Goal: Transaction & Acquisition: Book appointment/travel/reservation

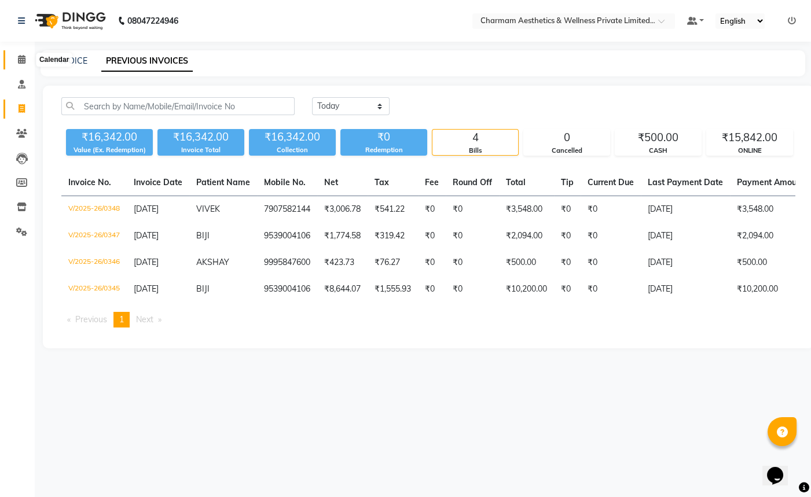
click at [23, 57] on icon at bounding box center [22, 59] width 8 height 9
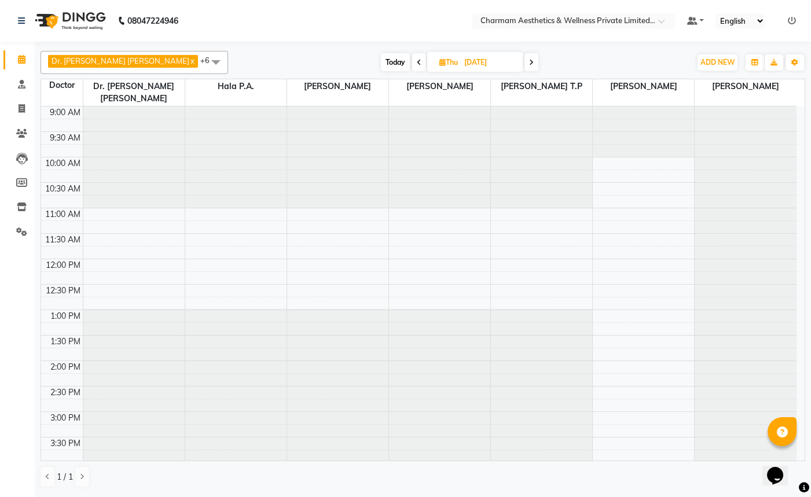
click at [381, 64] on span "Today" at bounding box center [395, 62] width 29 height 18
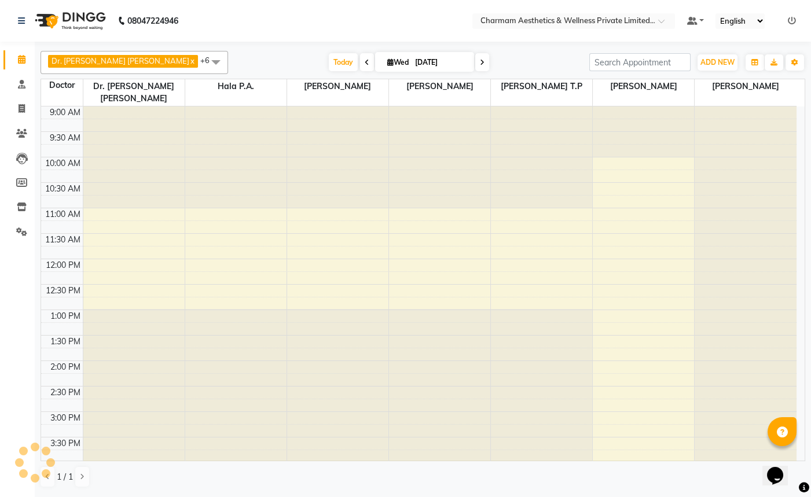
scroll to position [191, 0]
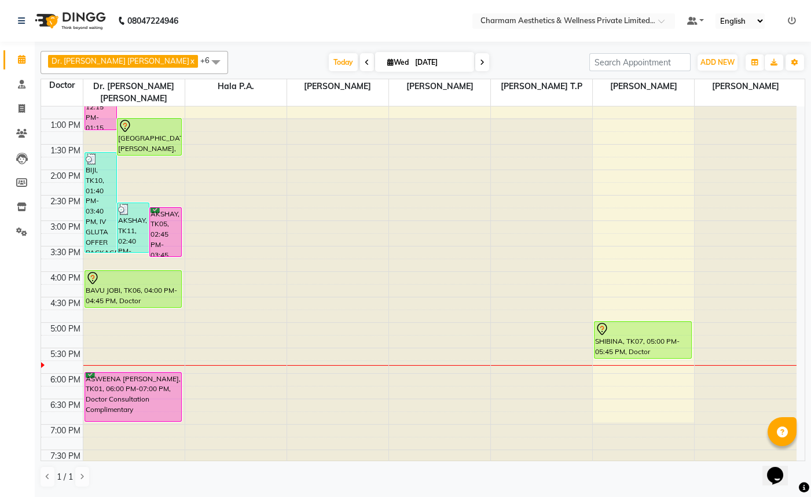
click at [475, 57] on span at bounding box center [482, 62] width 14 height 18
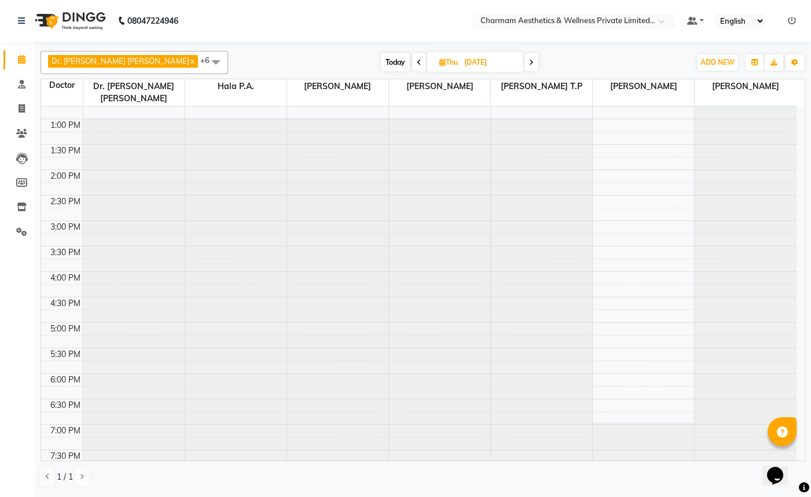
click at [525, 62] on span at bounding box center [532, 62] width 14 height 18
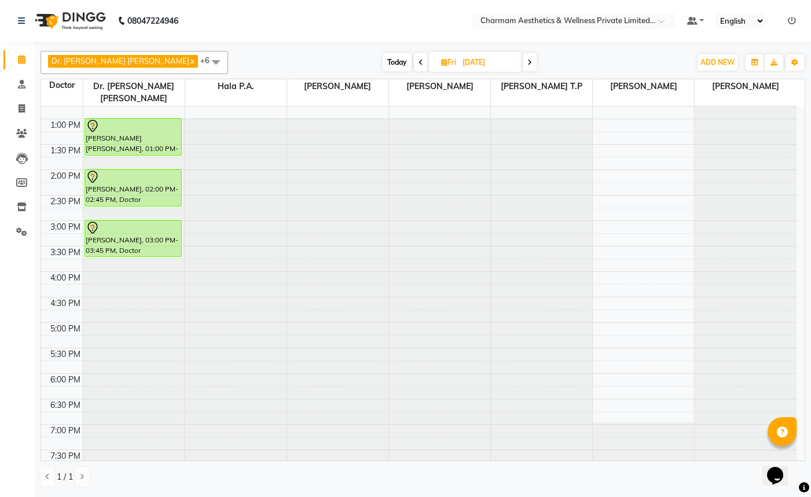
click at [414, 60] on span at bounding box center [421, 62] width 14 height 18
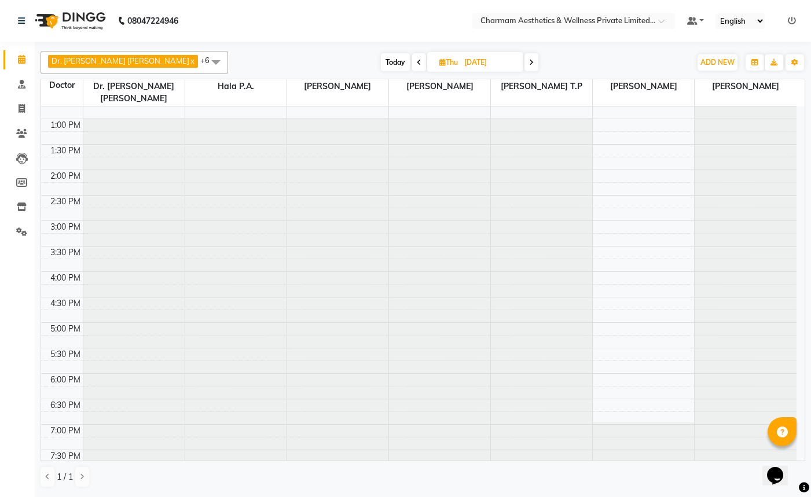
click at [417, 60] on icon at bounding box center [419, 62] width 5 height 7
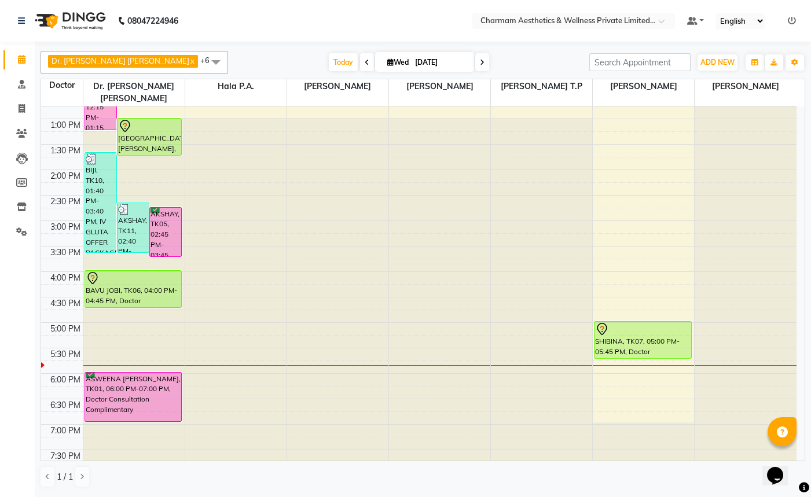
click at [365, 61] on icon at bounding box center [367, 62] width 5 height 7
type input "02-09-2025"
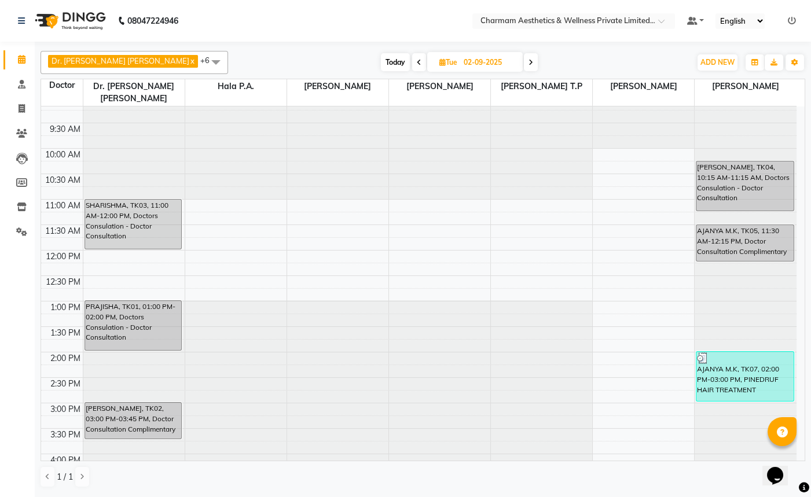
scroll to position [0, 0]
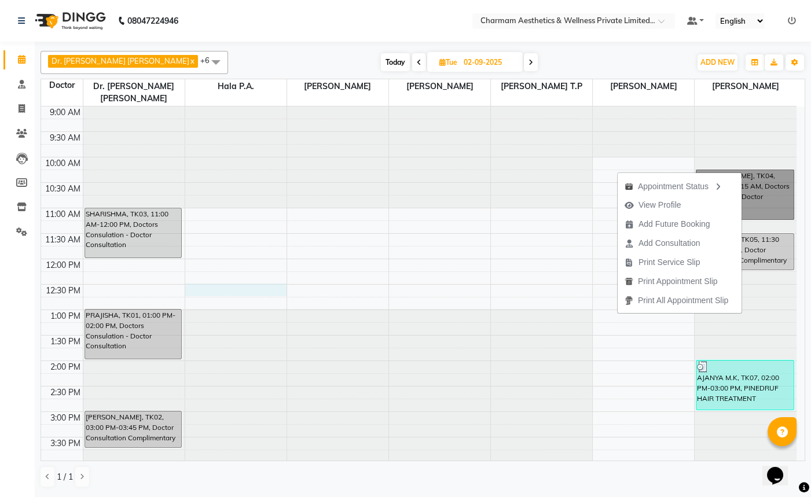
click at [266, 278] on div "9:00 AM 9:30 AM 10:00 AM 10:30 AM 11:00 AM 11:30 AM 12:00 PM 12:30 PM 1:00 PM 1…" at bounding box center [419, 387] width 756 height 560
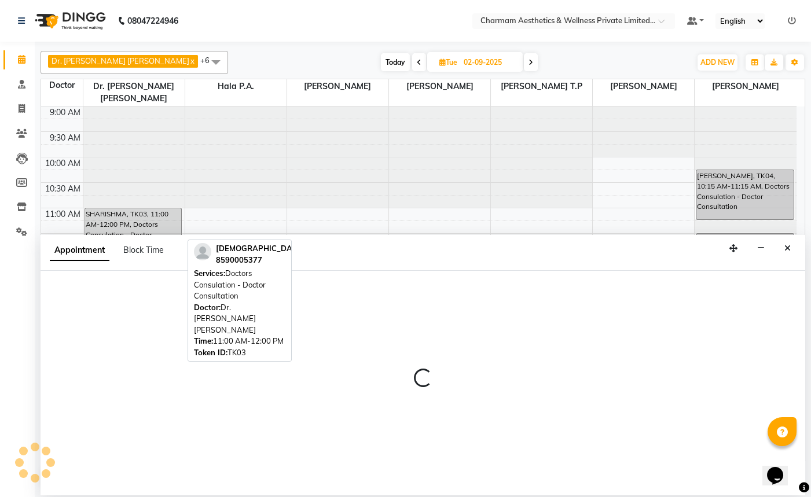
select select "69950"
select select "750"
select select "tentative"
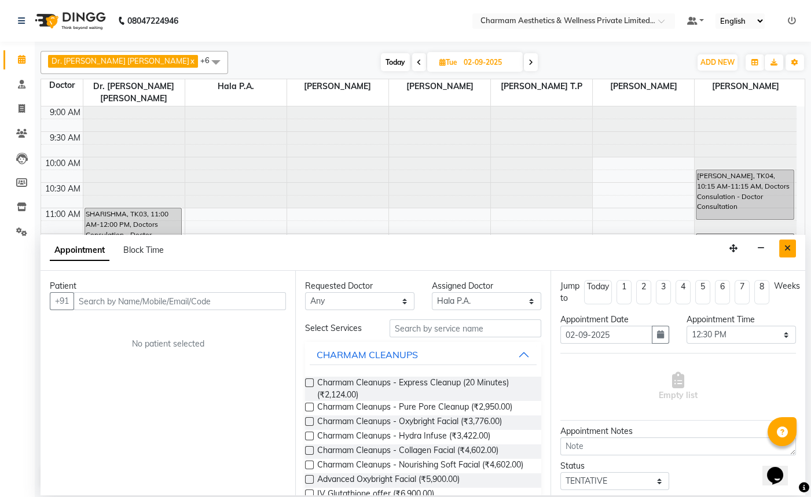
click at [783, 250] on button "Close" at bounding box center [787, 249] width 17 height 18
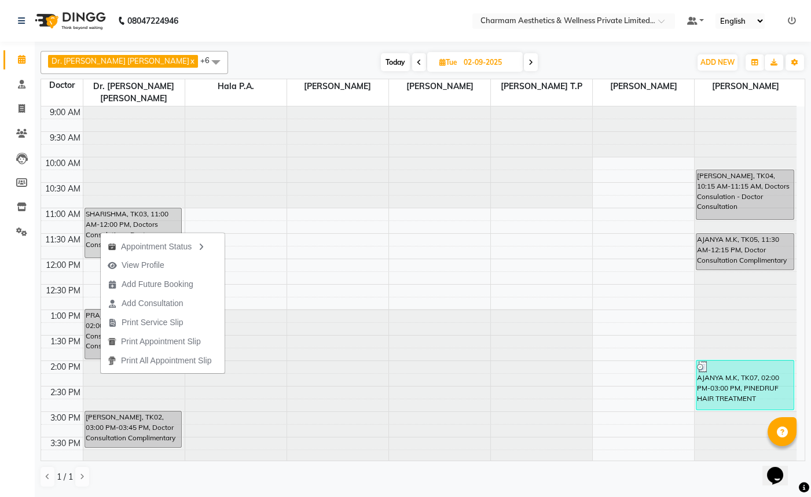
click at [381, 58] on span "Today" at bounding box center [395, 62] width 29 height 18
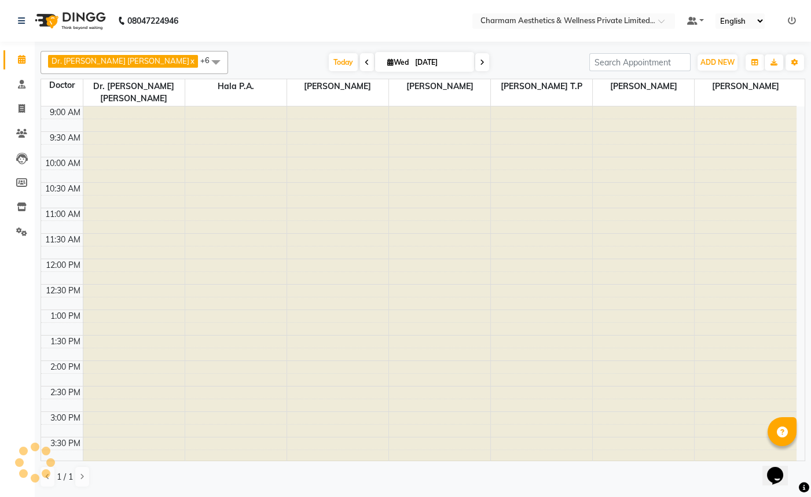
click at [475, 65] on span at bounding box center [482, 62] width 14 height 18
type input "[DATE]"
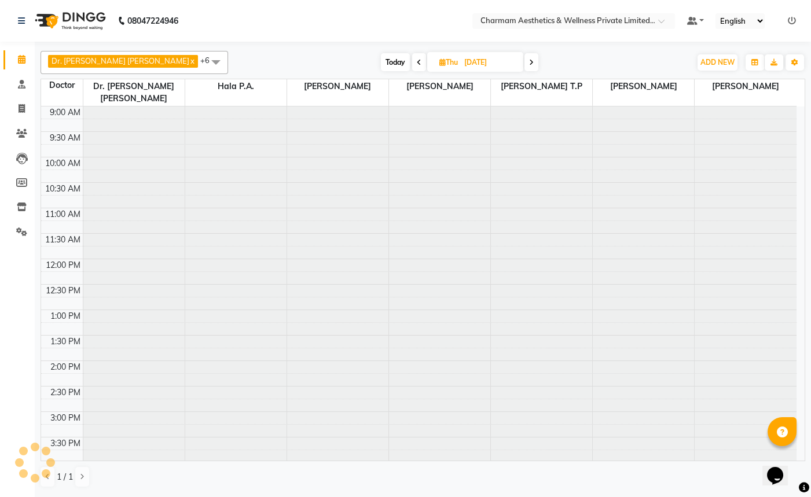
scroll to position [191, 0]
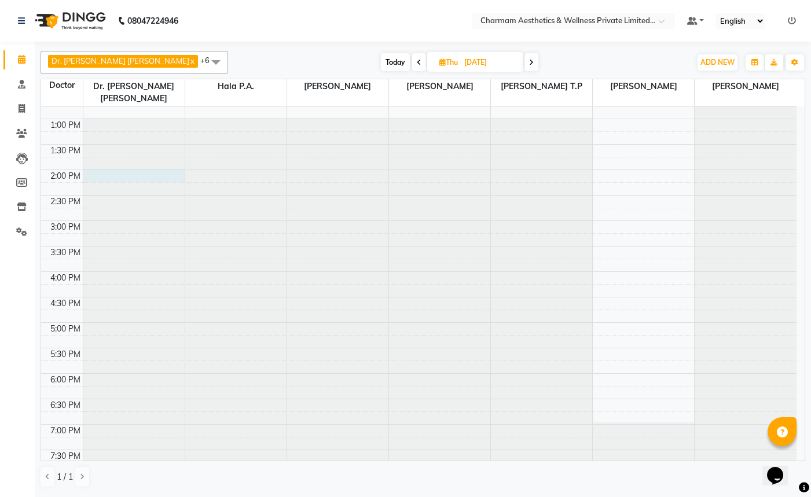
select select "69891"
select select "840"
select select "tentative"
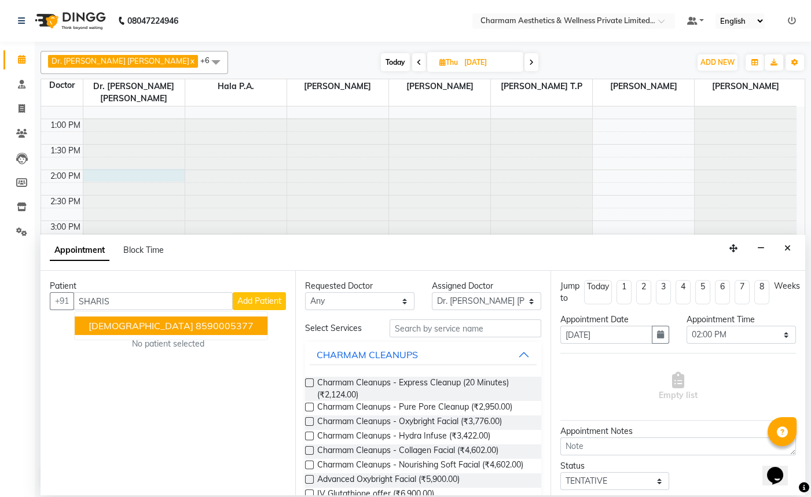
click at [196, 323] on ngb-highlight "8590005377" at bounding box center [225, 326] width 58 height 12
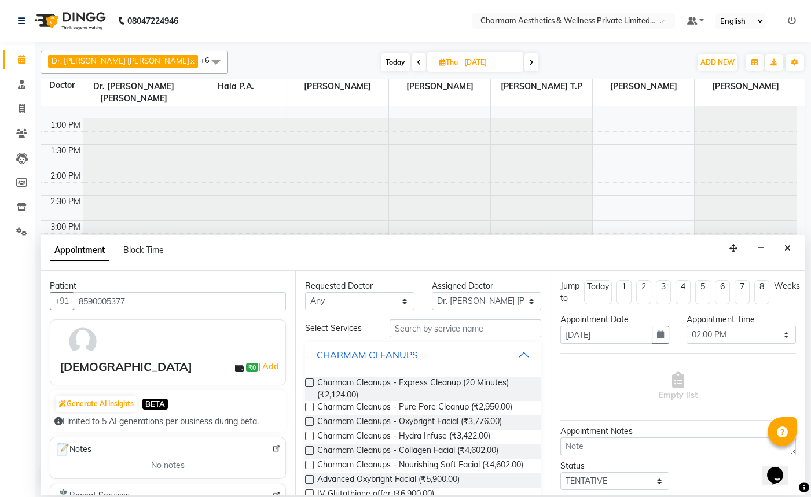
type input "8590005377"
click at [396, 301] on select "Any [PERSON_NAME] K Dr. [PERSON_NAME] [PERSON_NAME] [PERSON_NAME] [PERSON_NAME]…" at bounding box center [359, 301] width 109 height 18
select select "69891"
click at [305, 292] on select "Any [PERSON_NAME] K Dr. [PERSON_NAME] [PERSON_NAME] [PERSON_NAME] [PERSON_NAME]…" at bounding box center [359, 301] width 109 height 18
click at [489, 333] on input "text" at bounding box center [466, 329] width 152 height 18
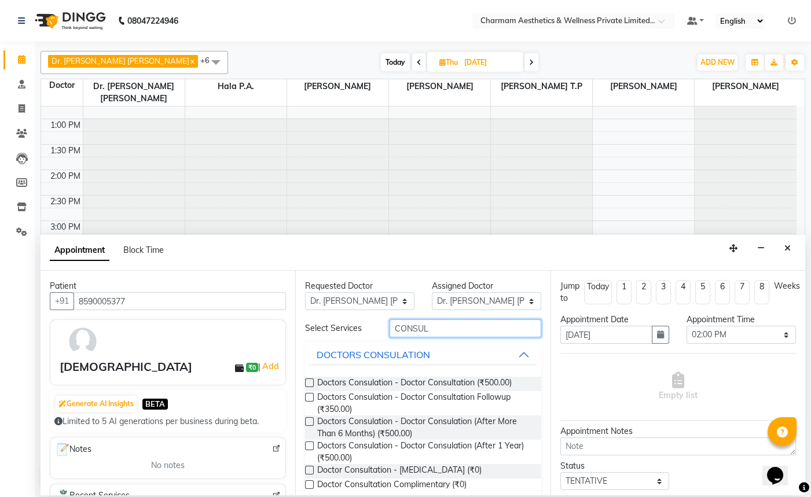
type input "CONSUL"
click at [307, 384] on label at bounding box center [309, 383] width 9 height 9
click at [307, 384] on input "checkbox" at bounding box center [309, 384] width 8 height 8
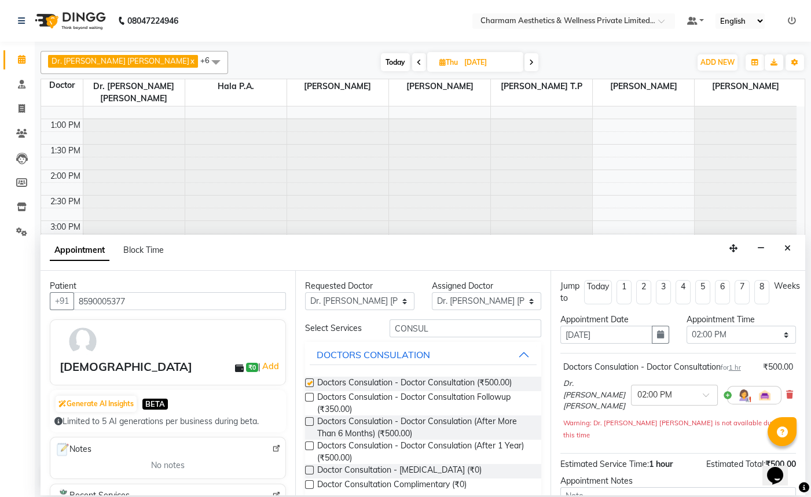
checkbox input "false"
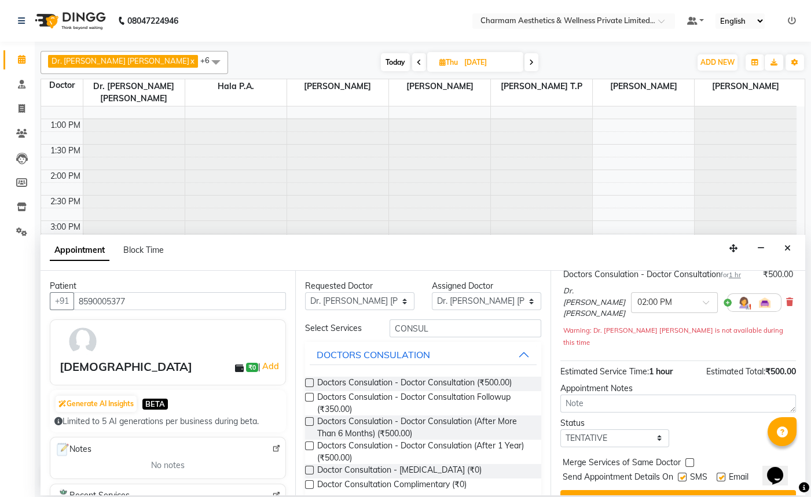
click at [718, 473] on label at bounding box center [721, 477] width 9 height 9
click at [718, 475] on input "checkbox" at bounding box center [721, 479] width 8 height 8
checkbox input "false"
click at [683, 473] on label at bounding box center [682, 477] width 9 height 9
click at [683, 475] on input "checkbox" at bounding box center [682, 479] width 8 height 8
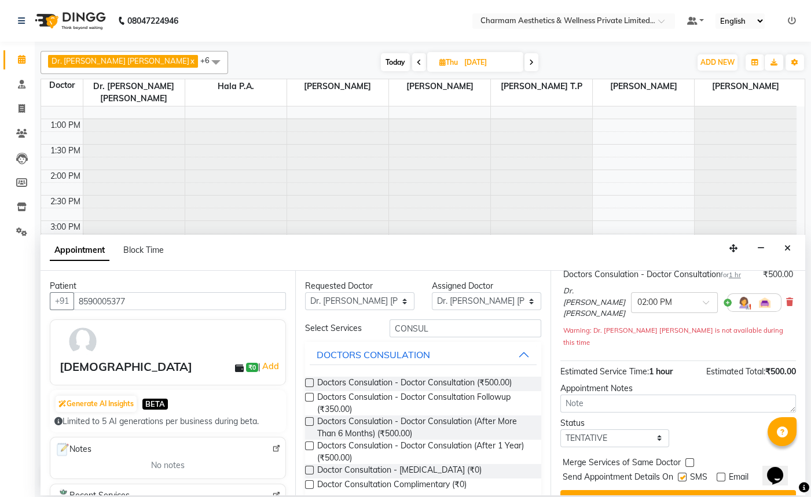
checkbox input "false"
click at [685, 490] on button "Book" at bounding box center [678, 500] width 236 height 21
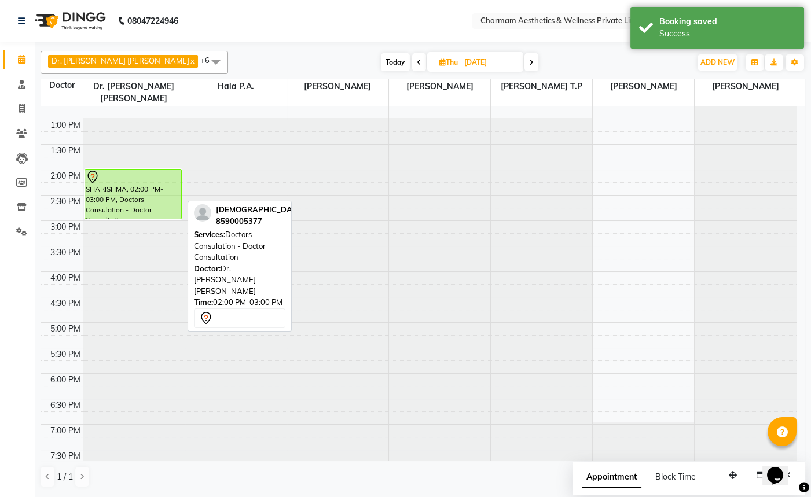
click at [102, 192] on div "SHARISHMA, 02:00 PM-03:00 PM, Doctors Consulation - Doctor Consultation" at bounding box center [133, 194] width 97 height 49
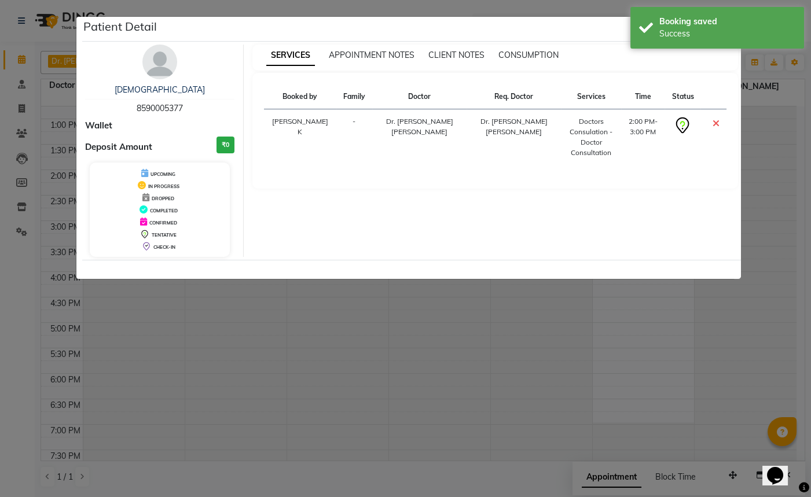
click at [181, 220] on div "CONFIRMED" at bounding box center [159, 222] width 131 height 12
click at [157, 226] on div "CONFIRMED" at bounding box center [159, 222] width 131 height 12
click at [158, 221] on span "CONFIRMED" at bounding box center [163, 223] width 28 height 6
click at [702, 29] on div "Success" at bounding box center [727, 34] width 136 height 12
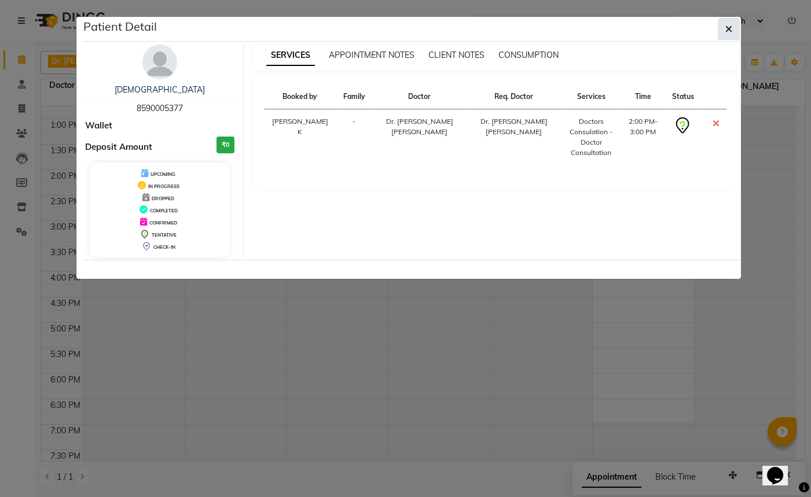
click at [726, 31] on icon "button" at bounding box center [728, 28] width 7 height 9
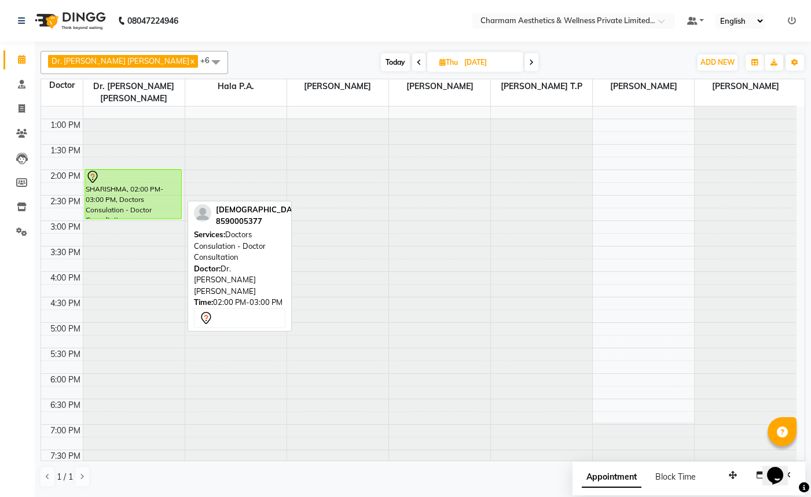
click at [168, 188] on div "SHARISHMA, 02:00 PM-03:00 PM, Doctors Consulation - Doctor Consultation" at bounding box center [133, 194] width 97 height 49
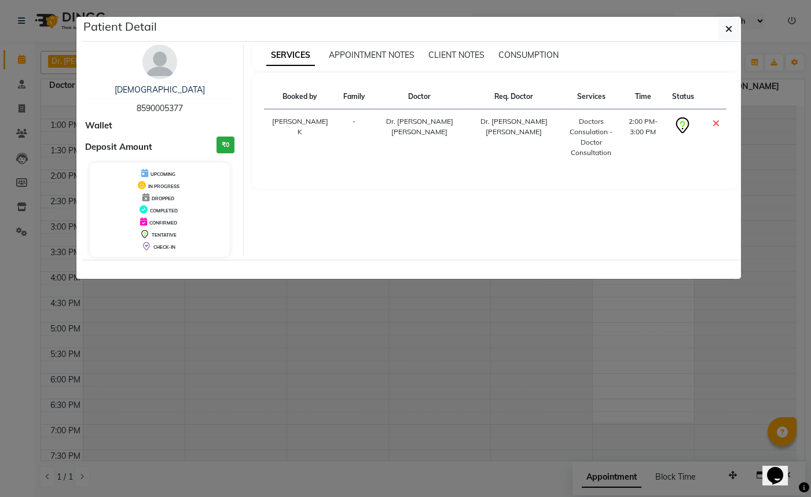
click at [157, 220] on span "CONFIRMED" at bounding box center [163, 223] width 28 height 6
click at [160, 225] on span "CONFIRMED" at bounding box center [163, 223] width 28 height 6
click at [725, 28] on icon "button" at bounding box center [728, 28] width 7 height 9
